Goal: Information Seeking & Learning: Understand process/instructions

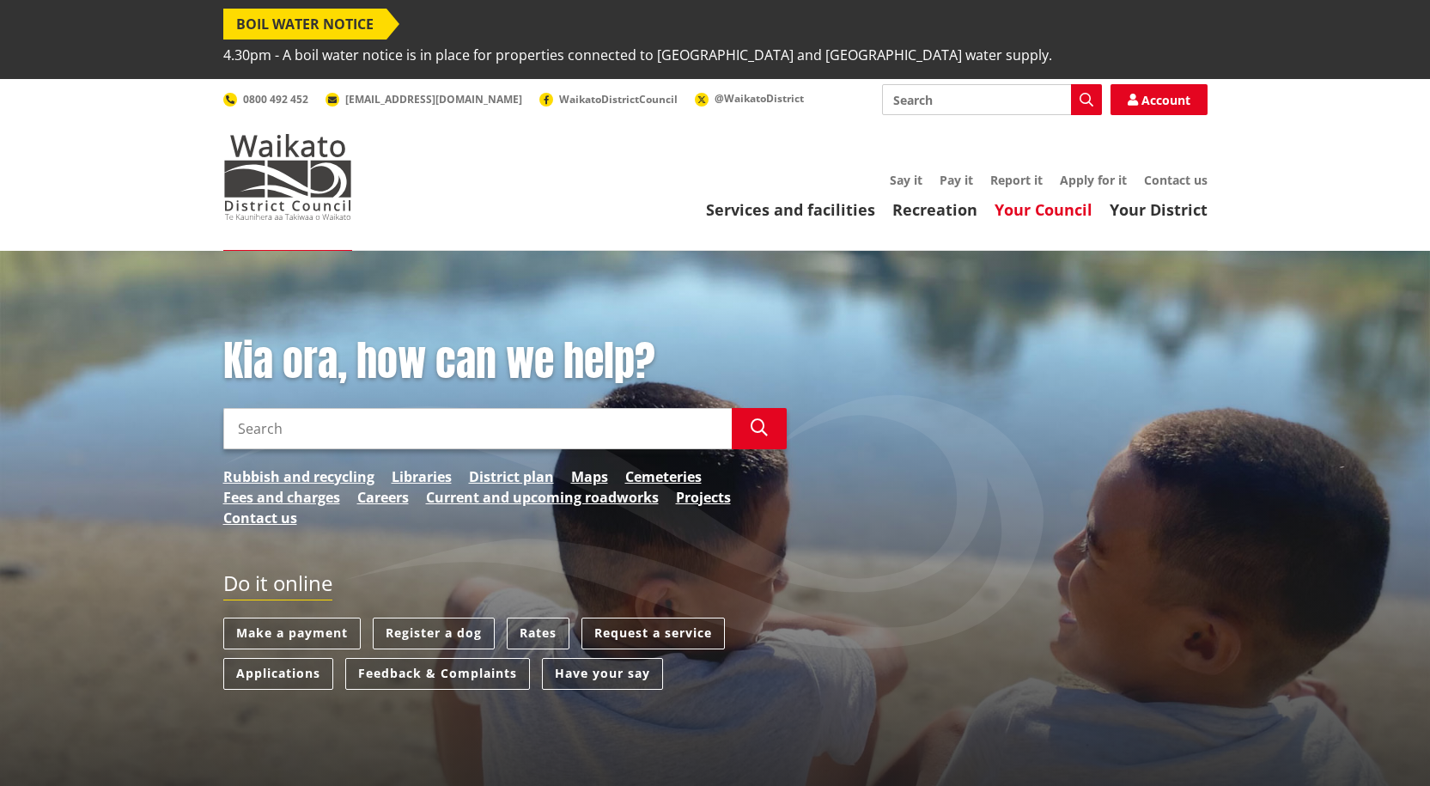
drag, startPoint x: 0, startPoint y: 0, endPoint x: 1028, endPoint y: 173, distance: 1042.5
click at [1028, 199] on link "Your Council" at bounding box center [1043, 209] width 98 height 21
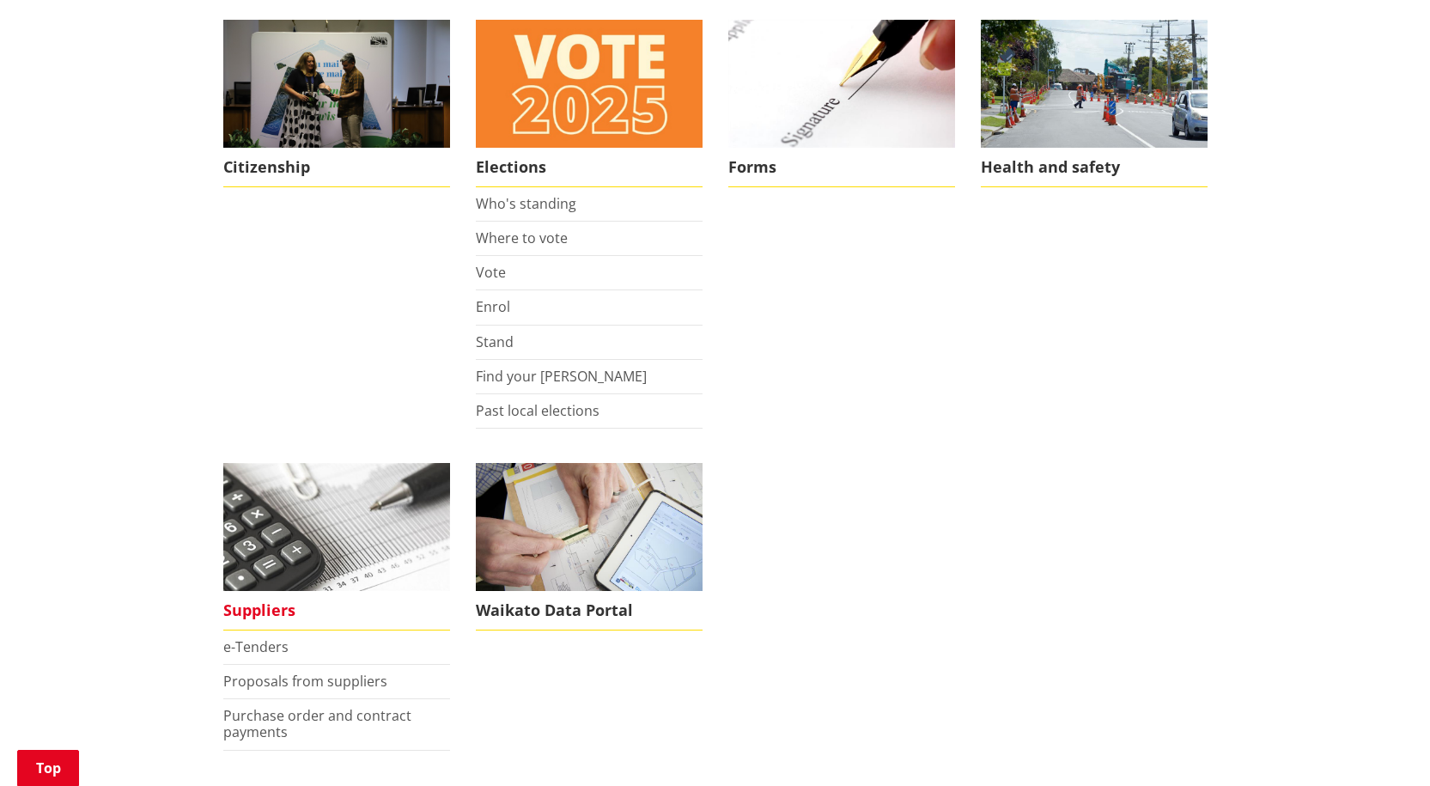
scroll to position [1374, 0]
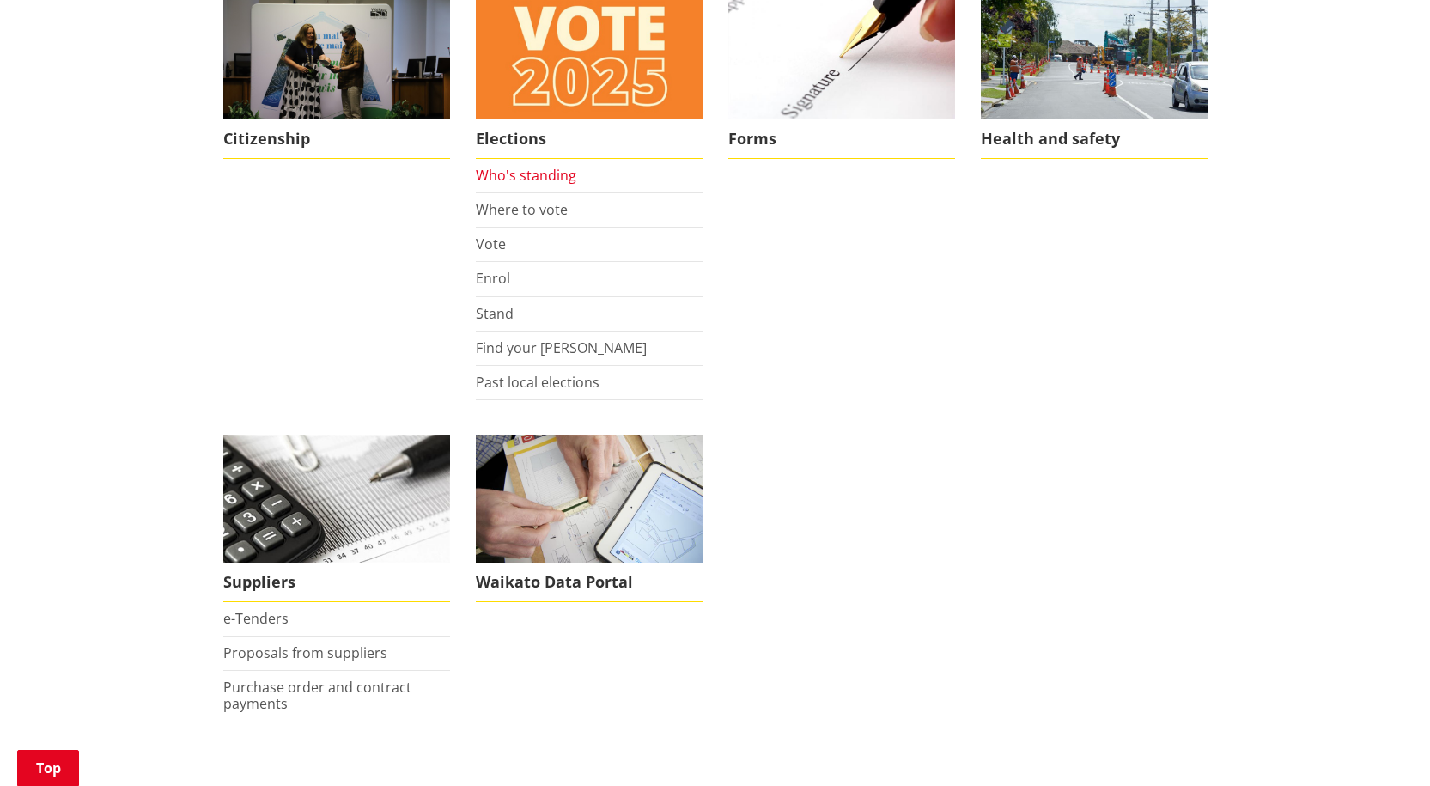
click at [514, 166] on link "Who's standing" at bounding box center [526, 175] width 100 height 19
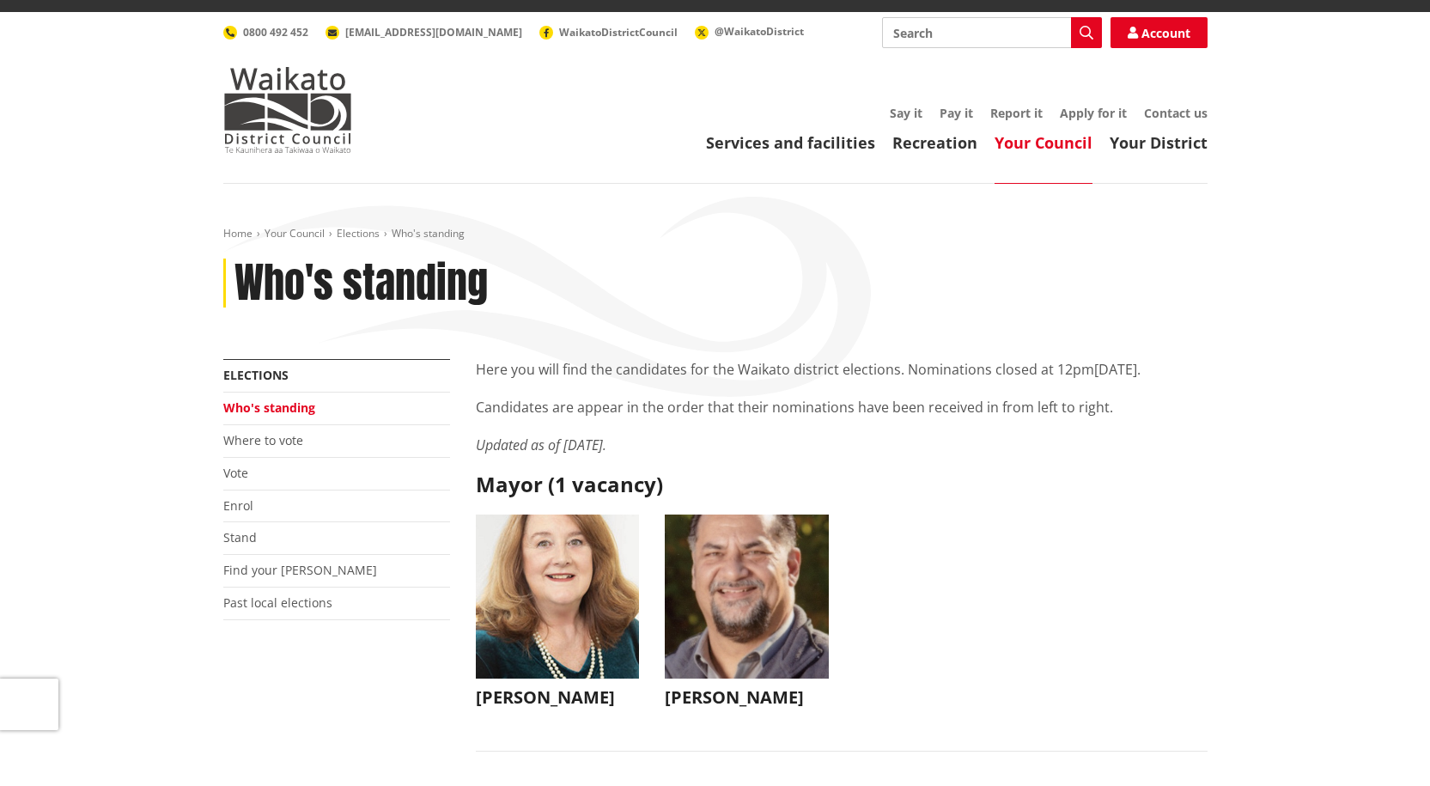
scroll to position [172, 0]
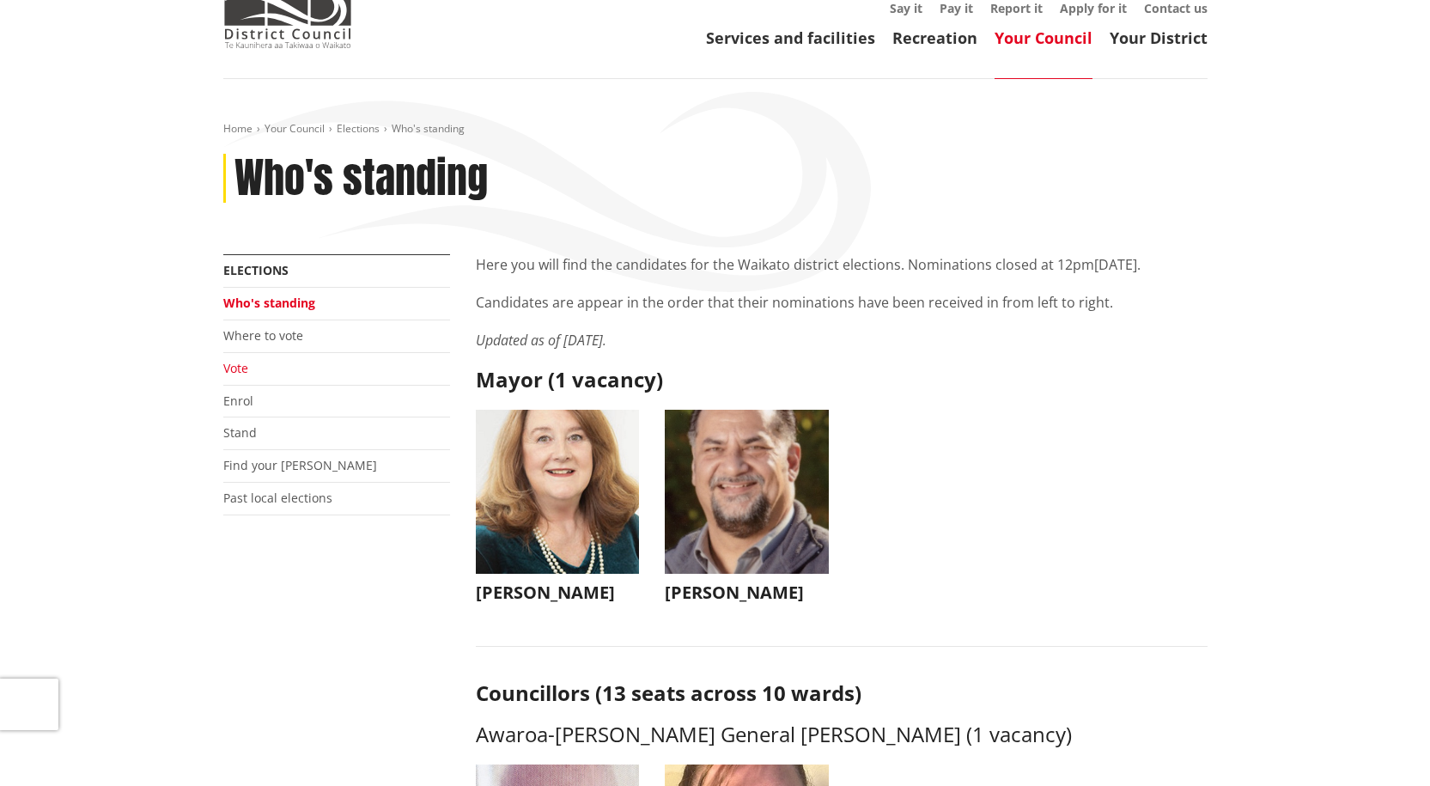
click at [236, 360] on link "Vote" at bounding box center [235, 368] width 25 height 16
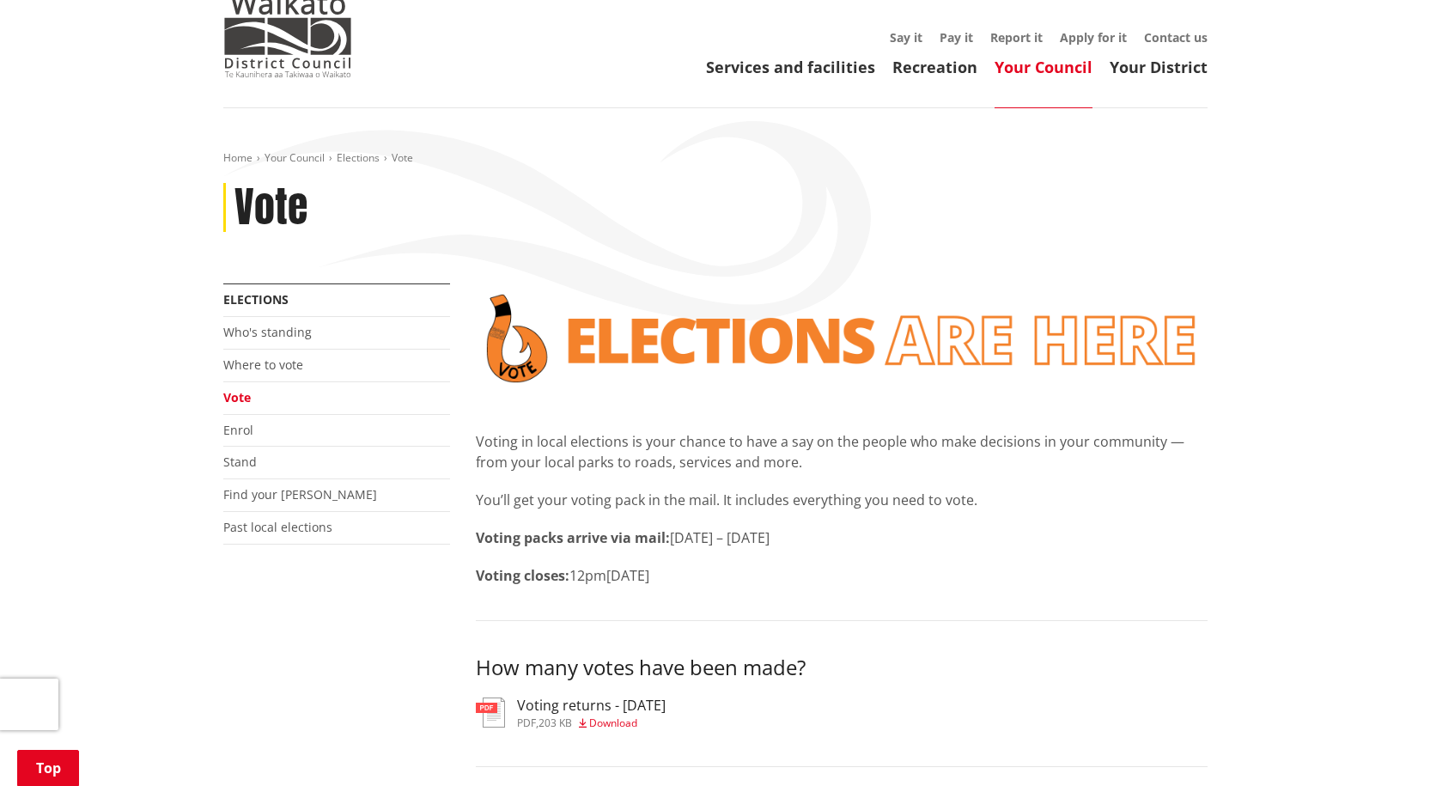
scroll to position [344, 0]
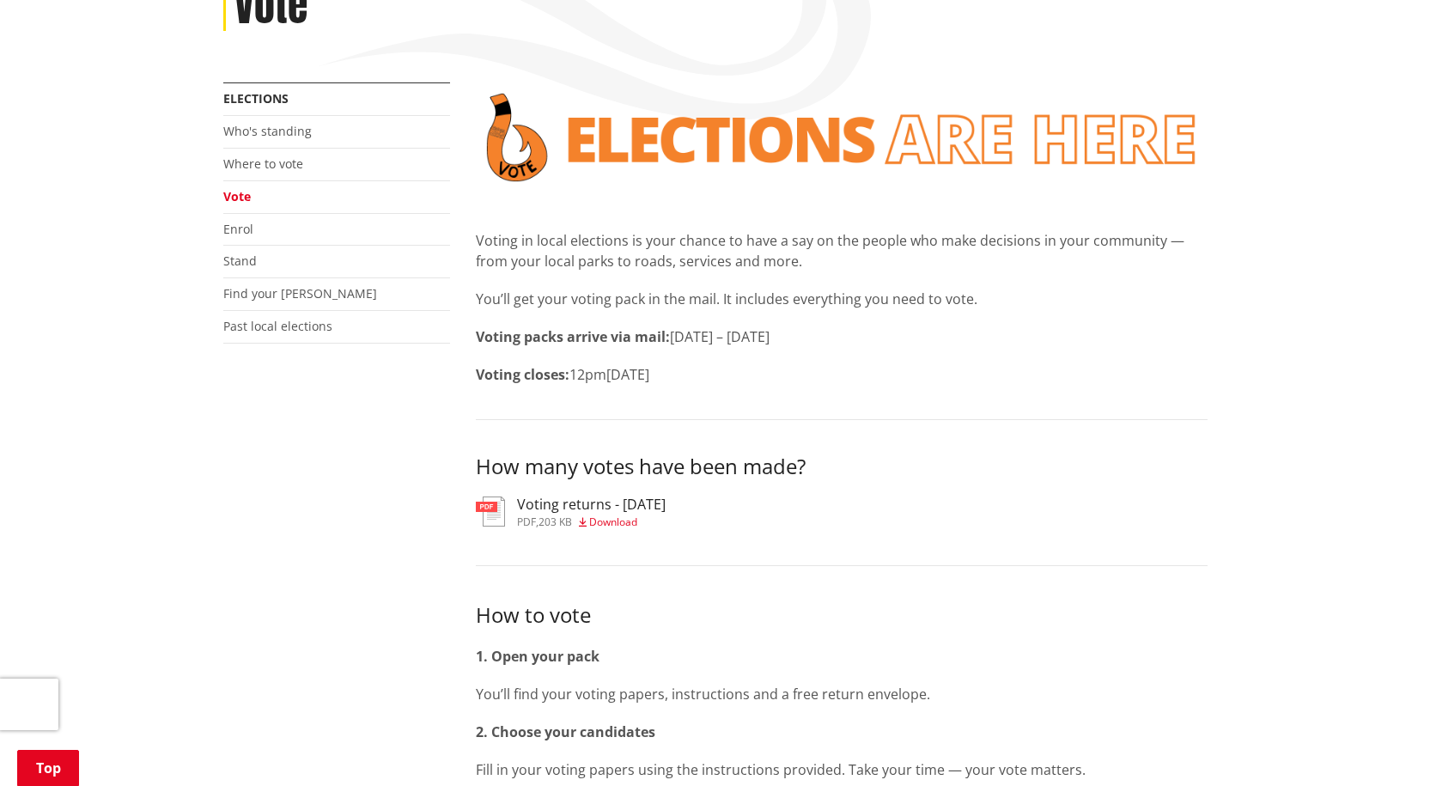
click at [617, 514] on span "Download" at bounding box center [613, 521] width 48 height 15
